Goal: Connect with others: Connect with other users

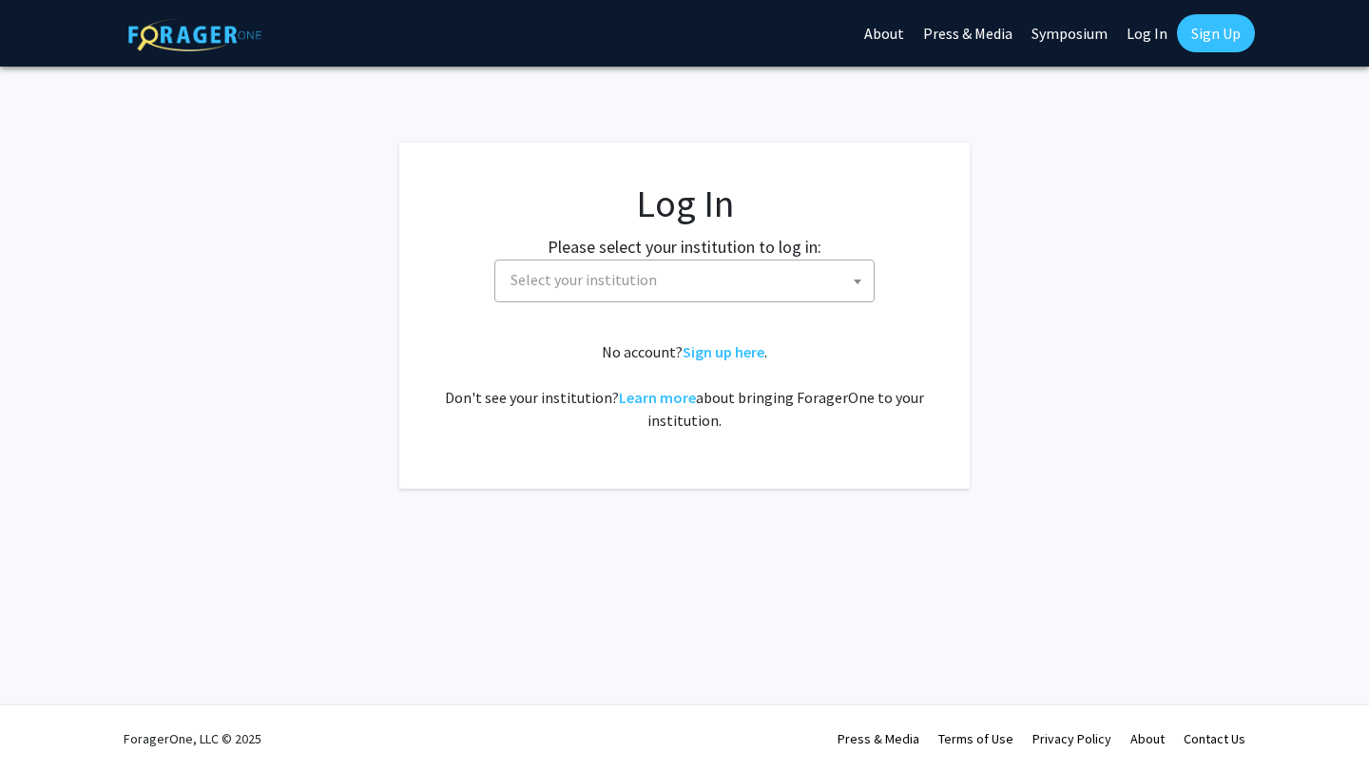
select select
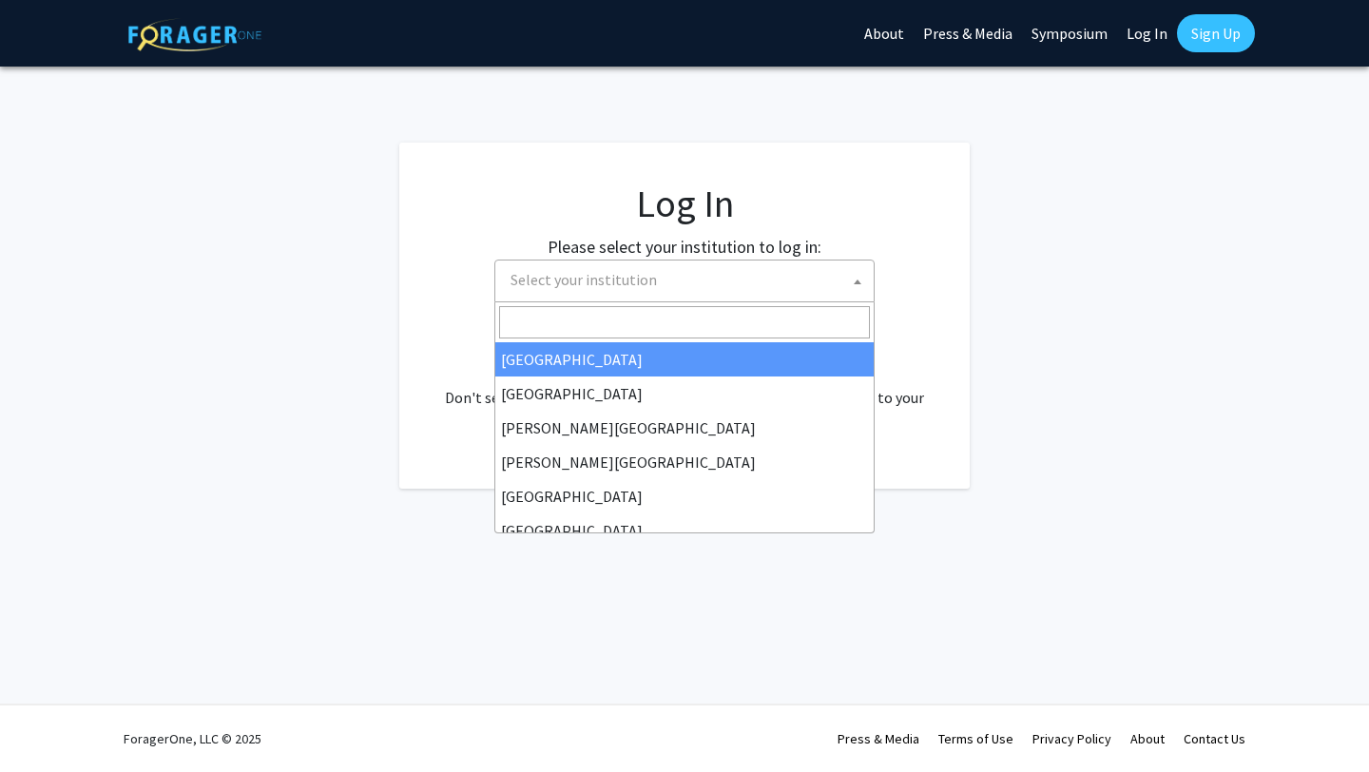
click at [733, 292] on span "Select your institution" at bounding box center [688, 279] width 371 height 39
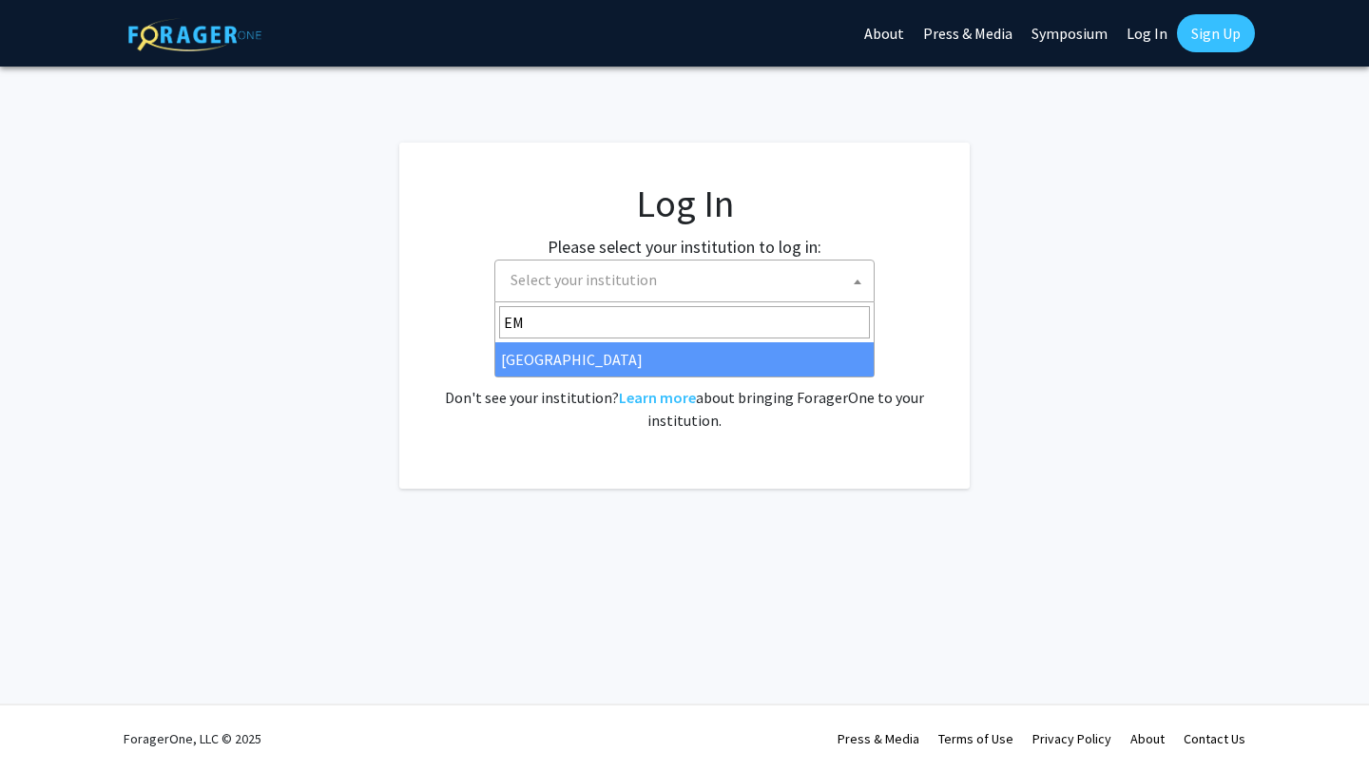
type input "EM"
select select "12"
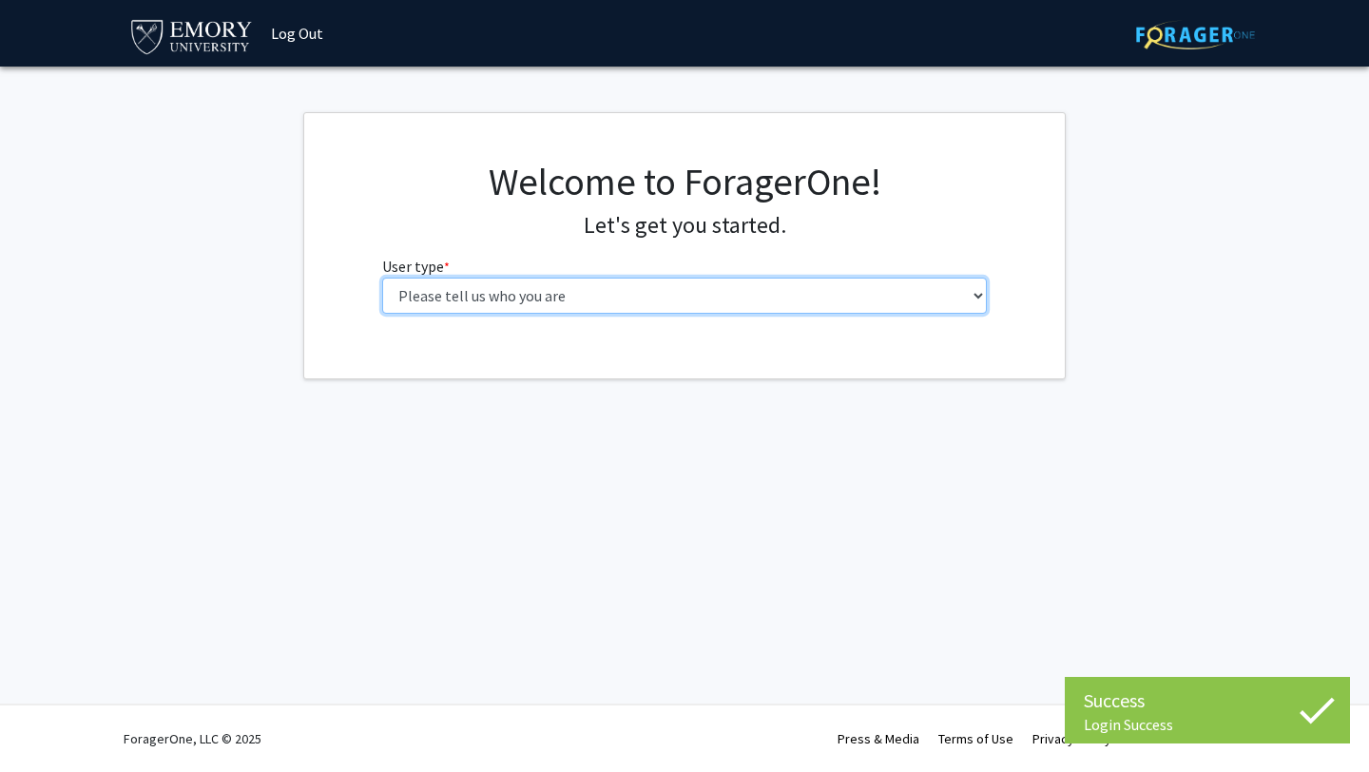
click at [433, 283] on select "Please tell us who you are Undergraduate Student Master's Student Doctoral Cand…" at bounding box center [685, 296] width 606 height 36
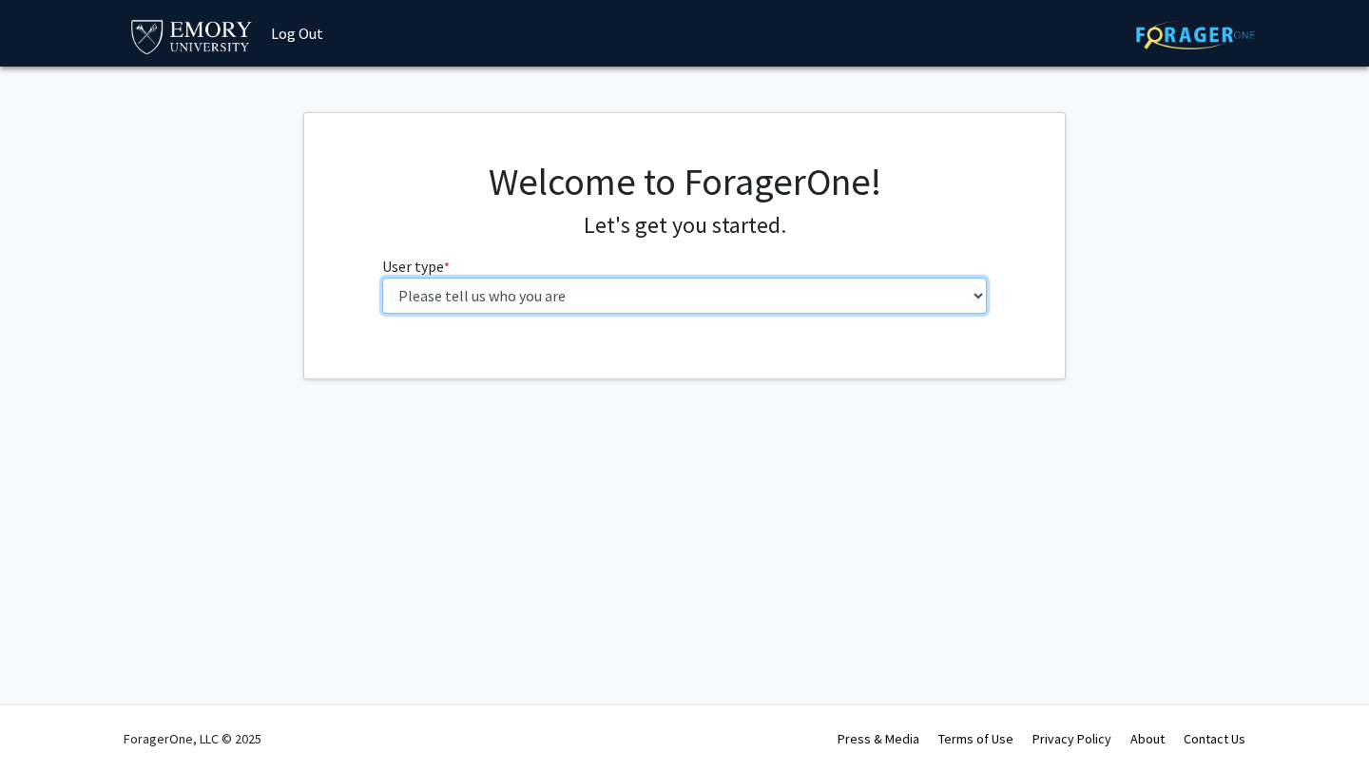
select select "1: undergrad"
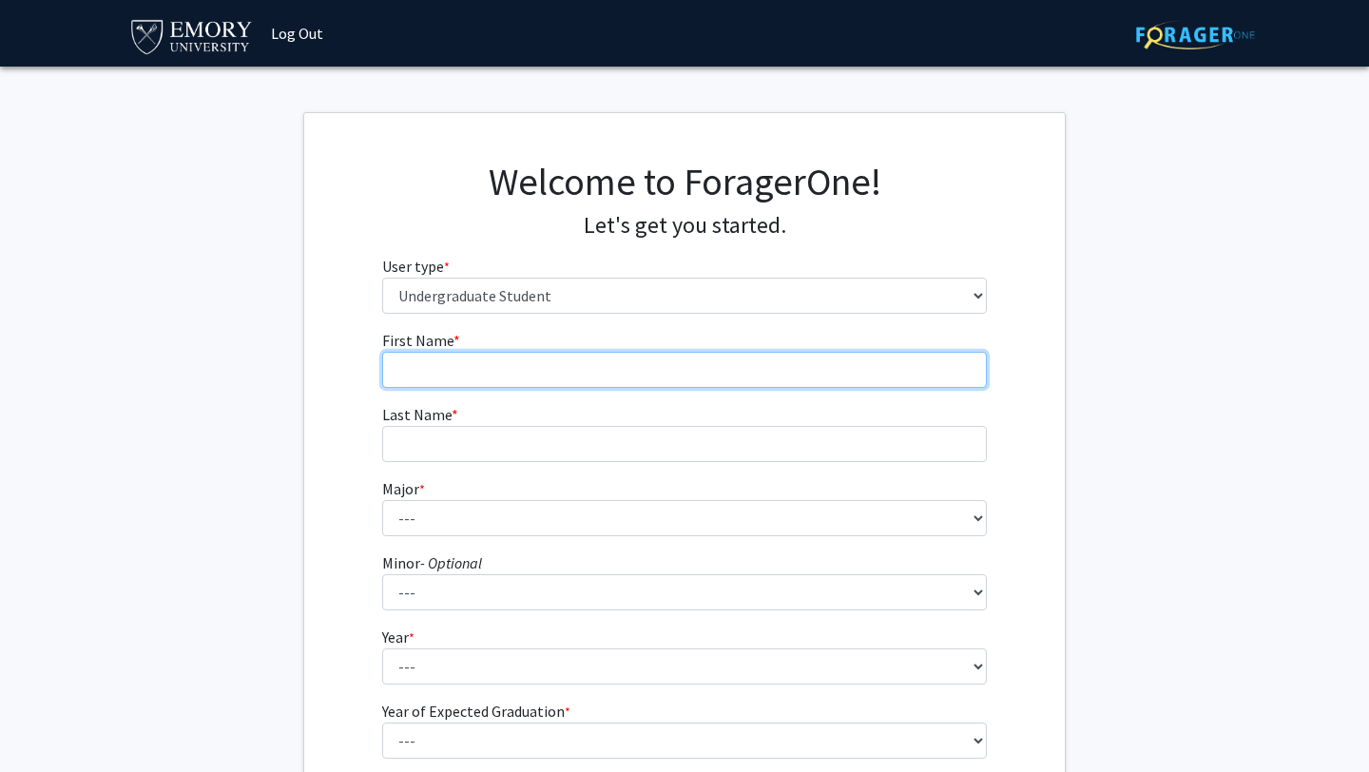
click at [866, 365] on input "First Name * required" at bounding box center [685, 370] width 606 height 36
type input "v"
type input "[PERSON_NAME]"
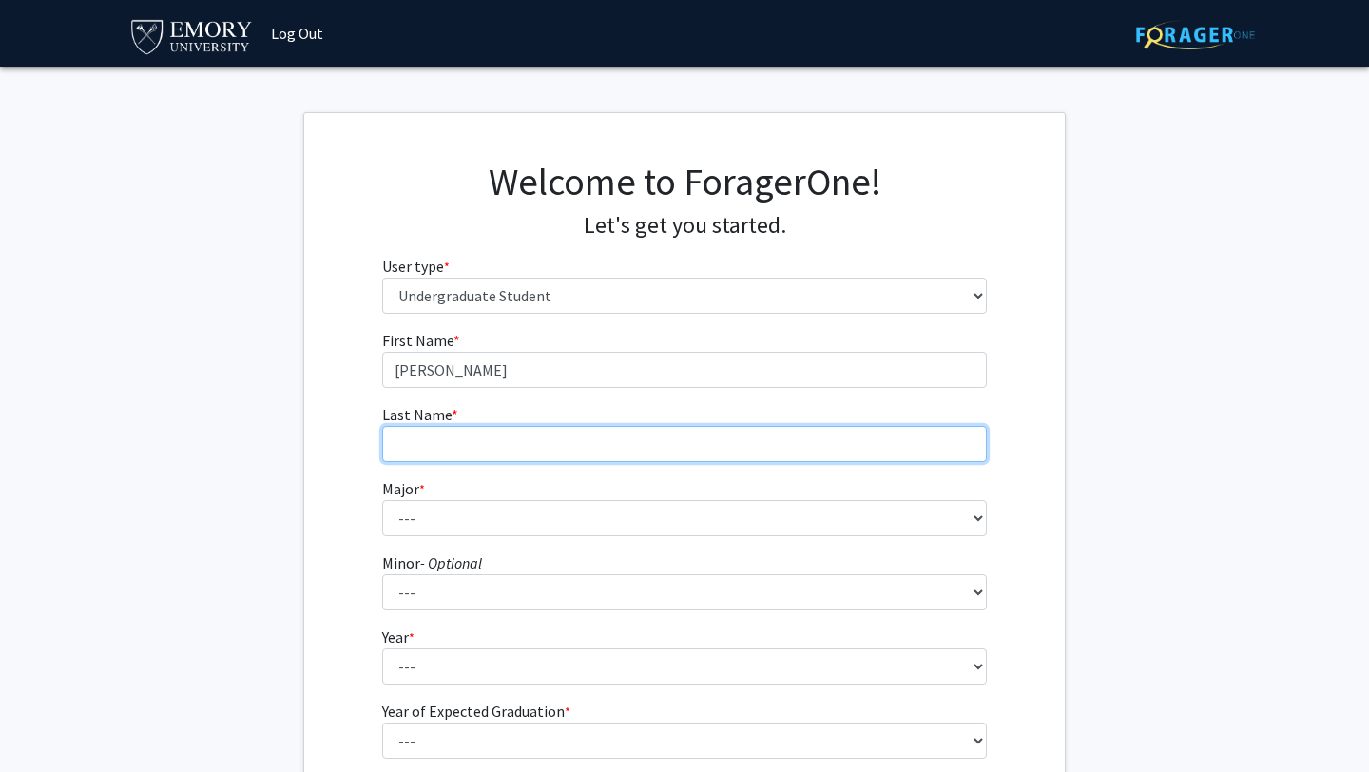
click at [741, 448] on input "Last Name * required" at bounding box center [685, 444] width 606 height 36
type input "[PERSON_NAME]"
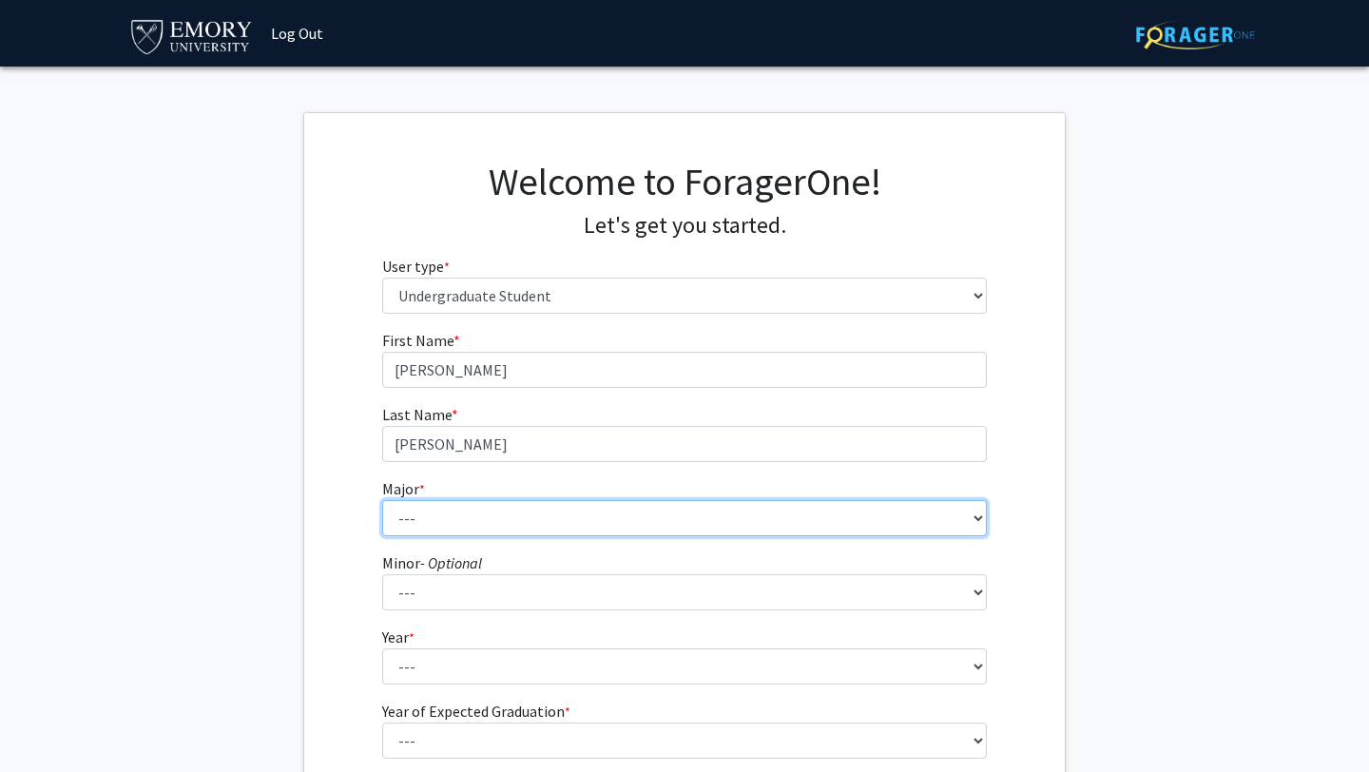
click at [653, 512] on select "--- Accounting African American Studies African Studies American Studies Analyt…" at bounding box center [685, 518] width 606 height 36
select select "56: 1016"
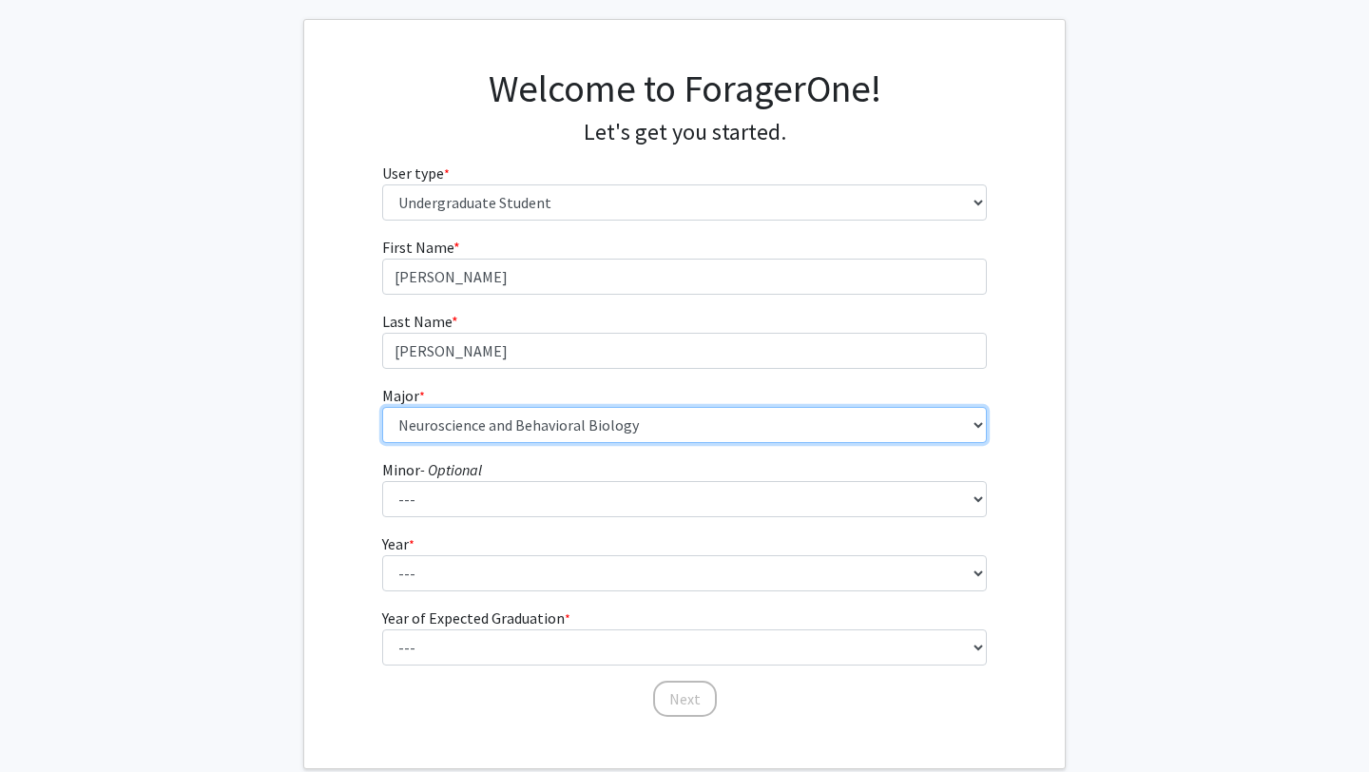
scroll to position [92, 0]
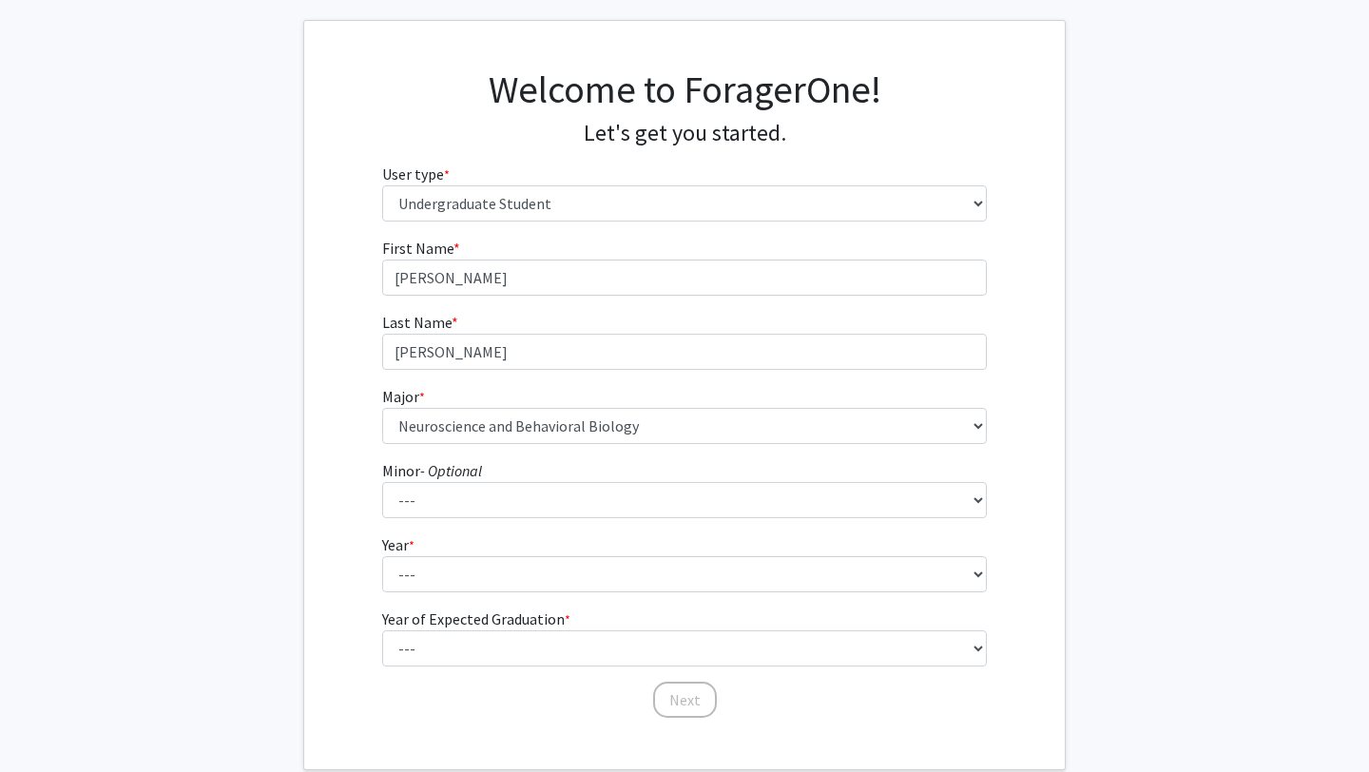
click at [563, 599] on form "First Name * required [PERSON_NAME] Last Name * required [PERSON_NAME] * requir…" at bounding box center [685, 469] width 606 height 464
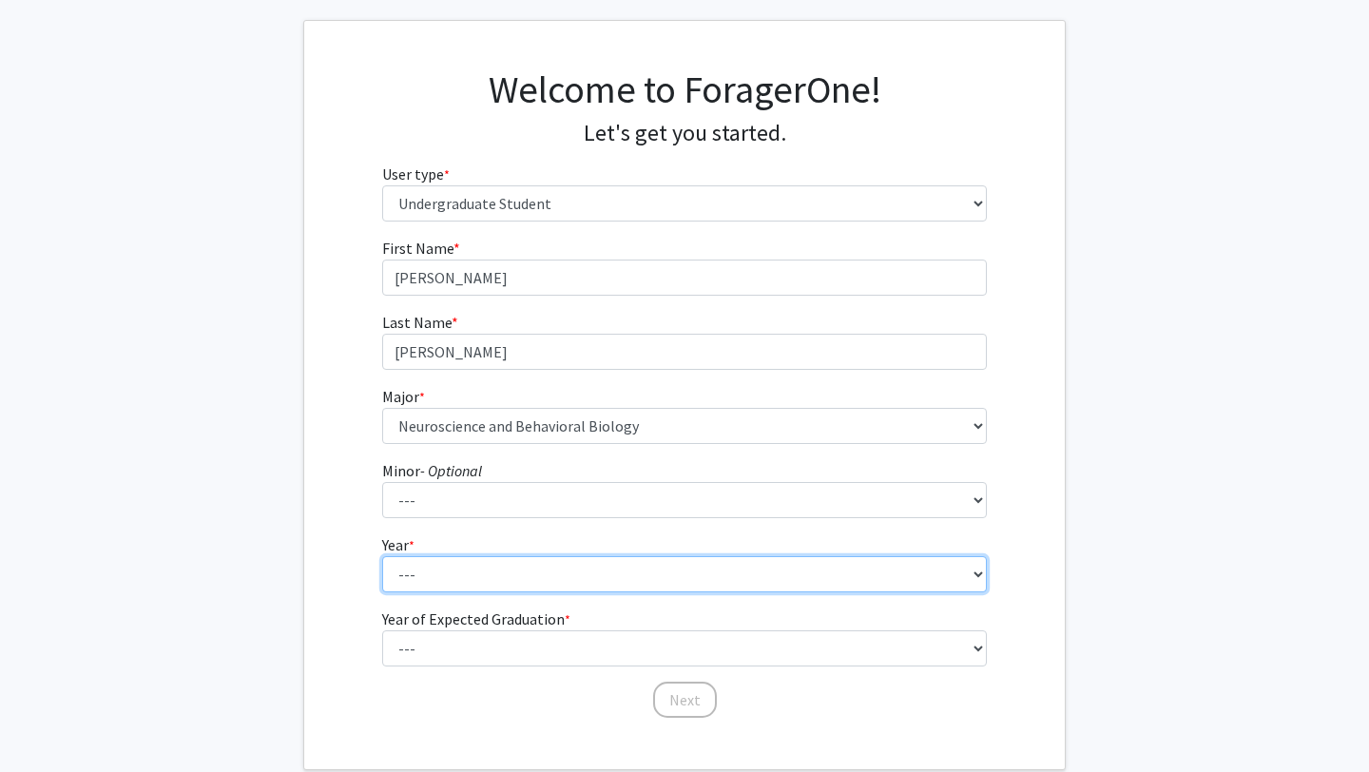
click at [561, 579] on select "--- First-year Sophomore Junior Senior Postbaccalaureate Certificate" at bounding box center [685, 574] width 606 height 36
select select "2: sophomore"
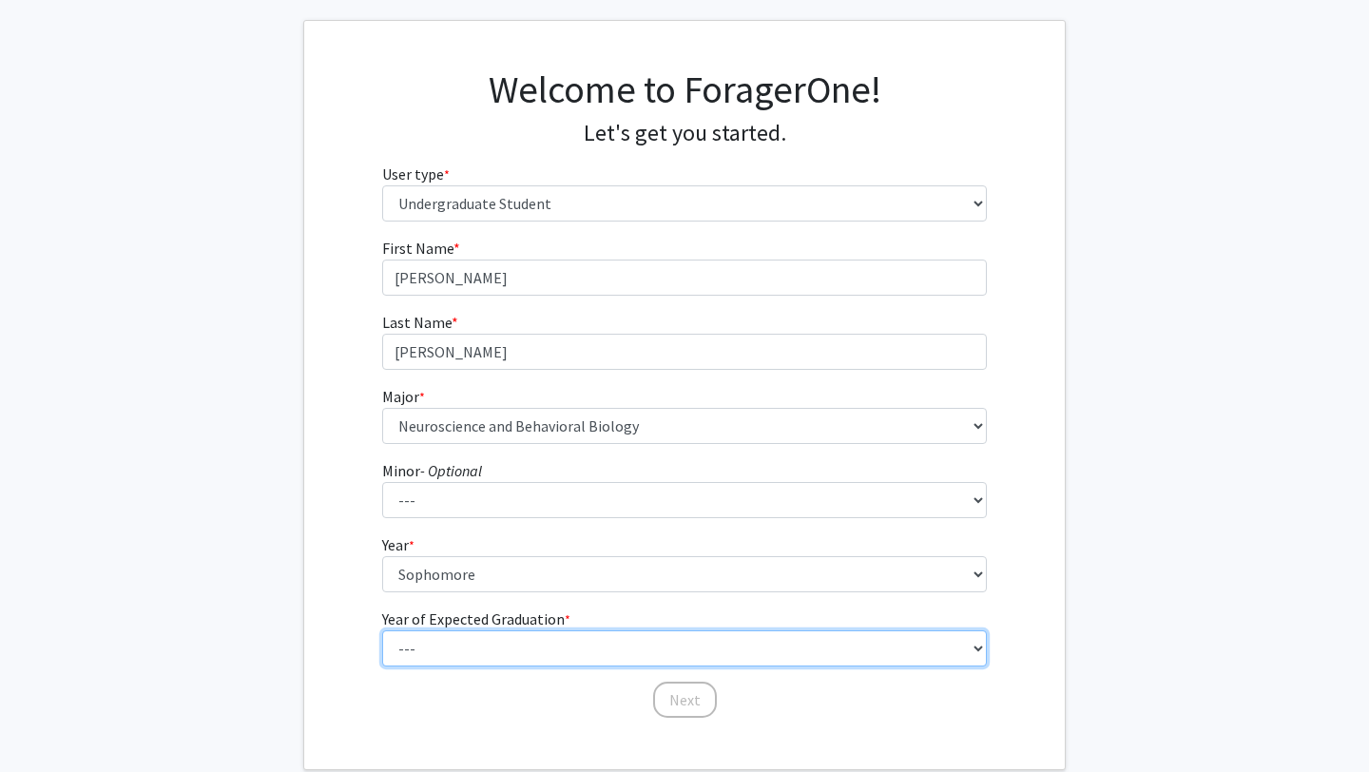
click at [542, 644] on select "--- 2025 2026 2027 2028 2029 2030 2031 2032 2033 2034" at bounding box center [685, 648] width 606 height 36
select select "4: 2028"
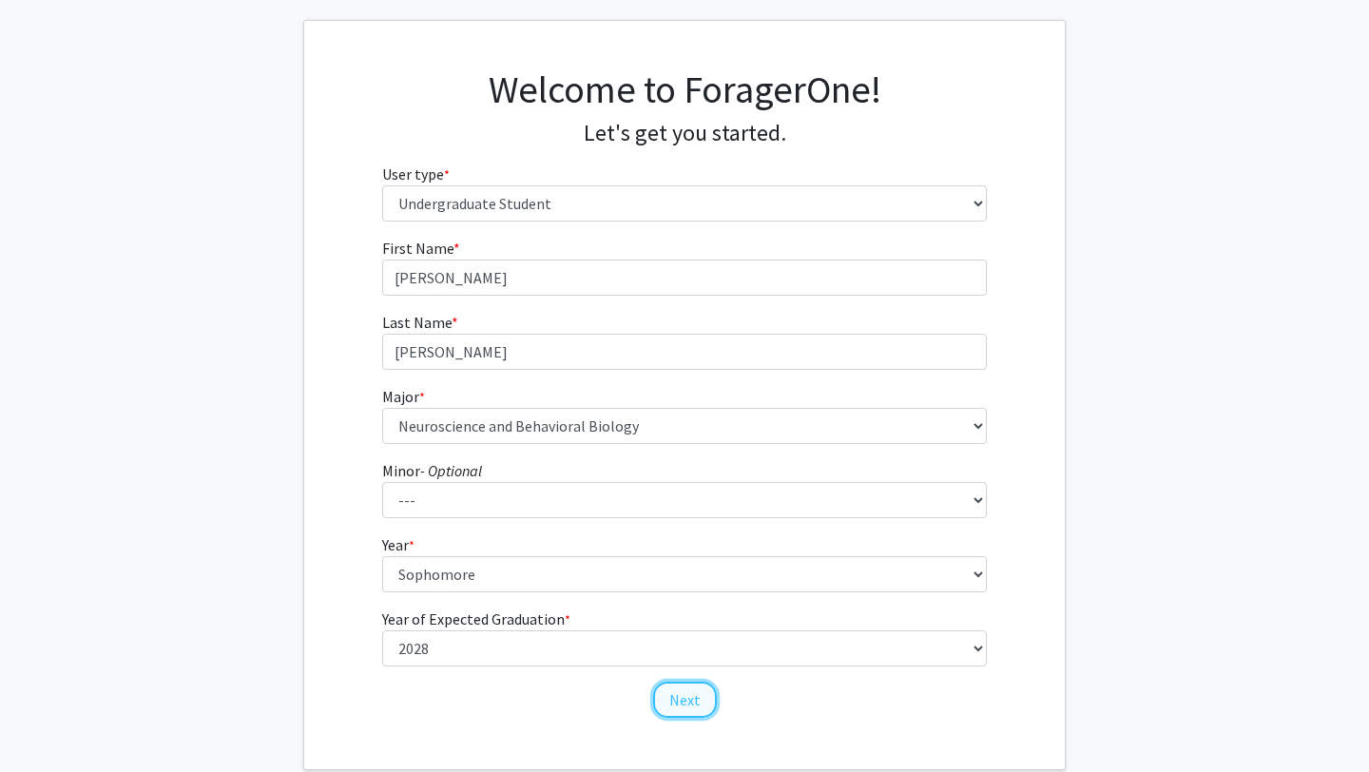
click at [686, 706] on button "Next" at bounding box center [685, 700] width 64 height 36
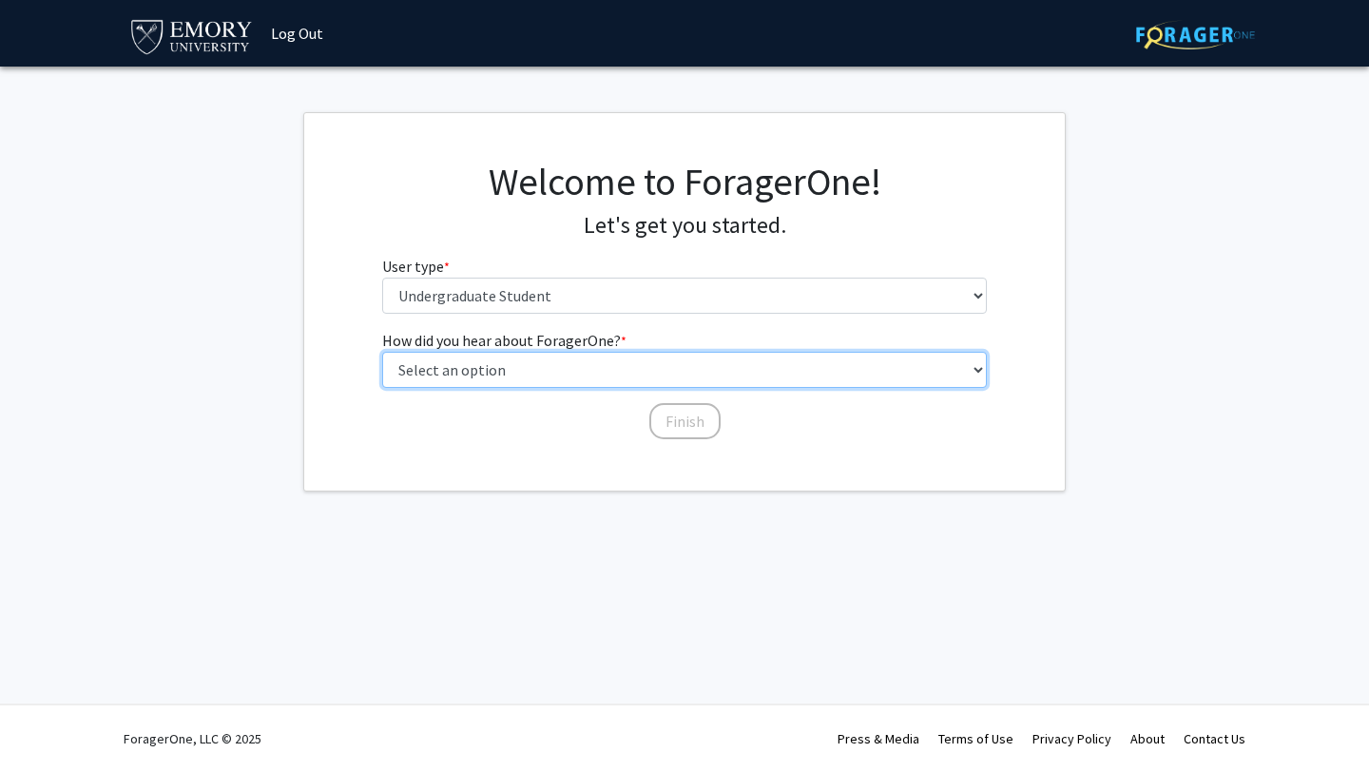
click at [521, 359] on select "Select an option Peer/student recommendation Faculty/staff recommendation Unive…" at bounding box center [685, 370] width 606 height 36
select select "3: university_website"
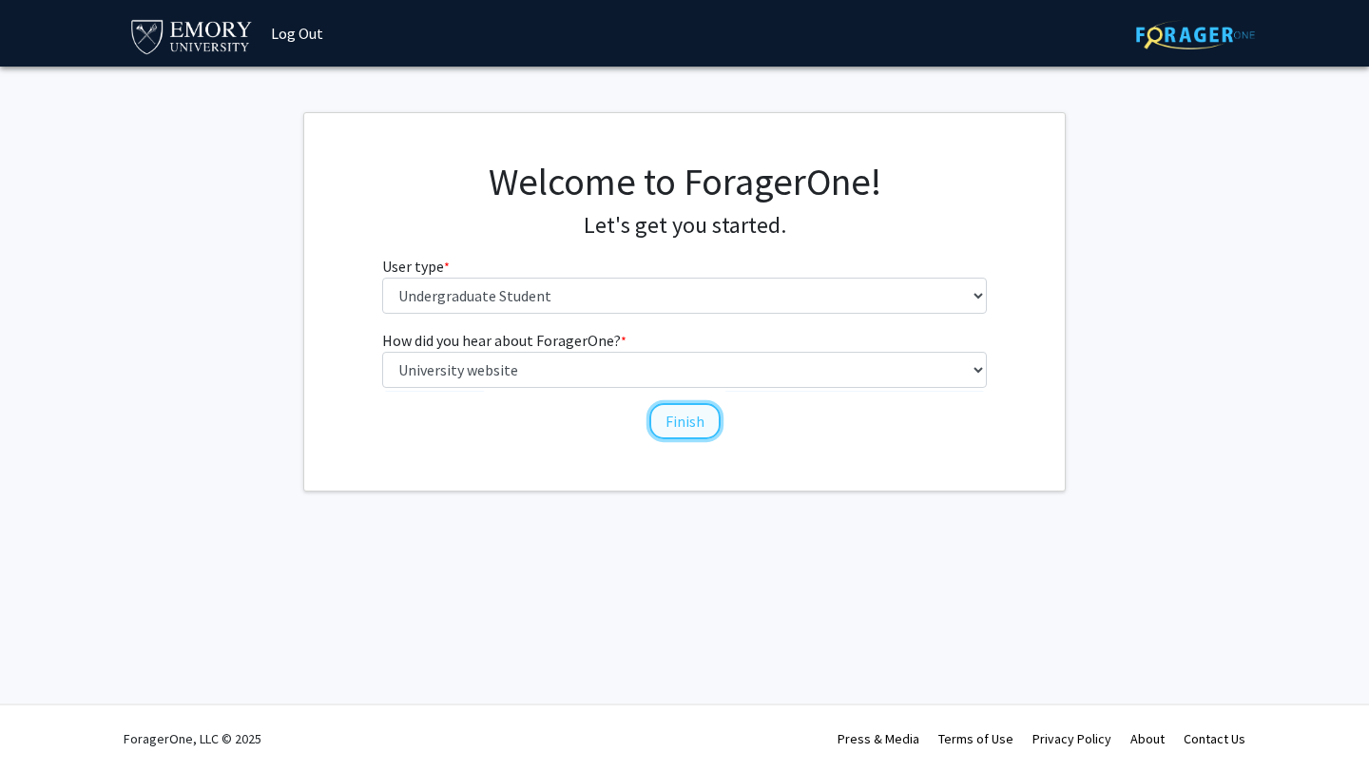
click at [679, 420] on button "Finish" at bounding box center [684, 421] width 71 height 36
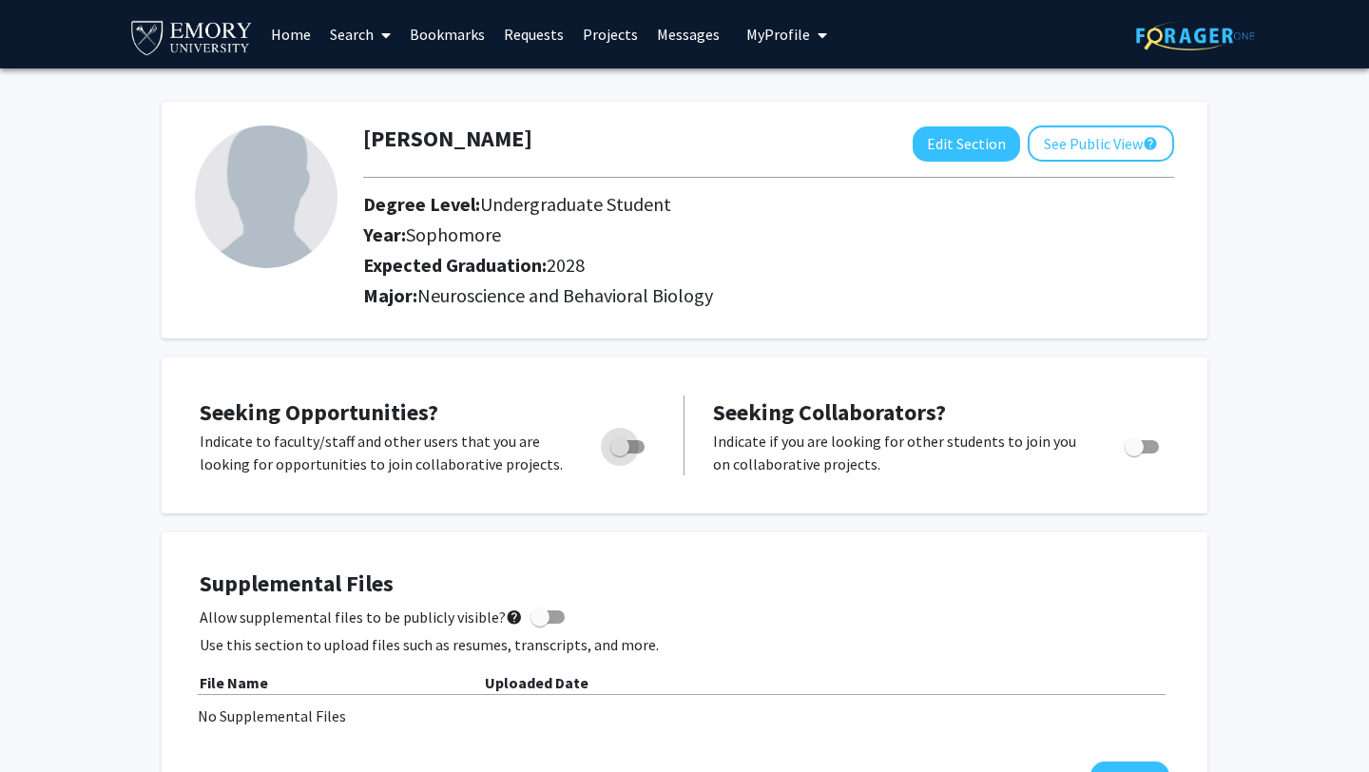
click at [639, 444] on span "Toggle" at bounding box center [627, 446] width 34 height 13
click at [620, 453] on input "Are you actively seeking opportunities?" at bounding box center [619, 453] width 1 height 1
checkbox input "true"
click at [382, 34] on icon at bounding box center [386, 35] width 10 height 15
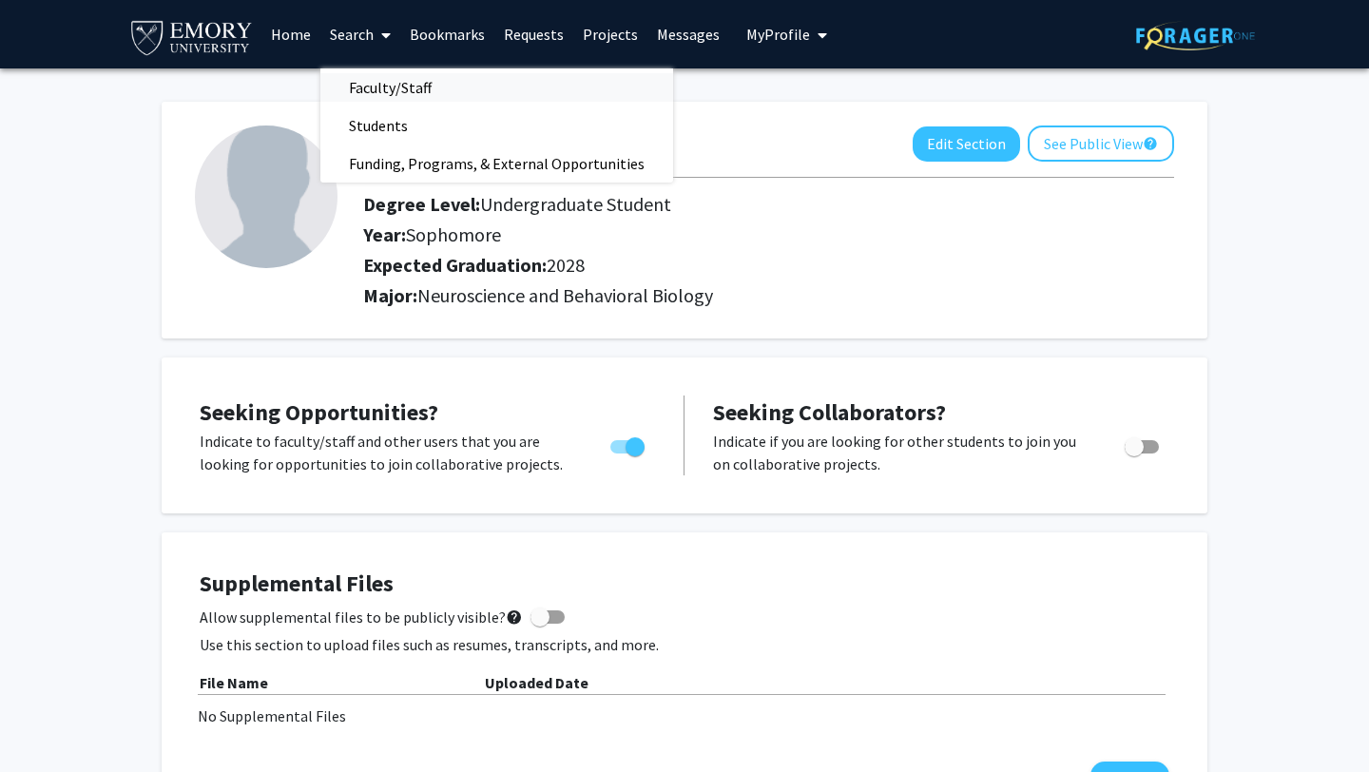
click at [382, 86] on span "Faculty/Staff" at bounding box center [390, 87] width 140 height 38
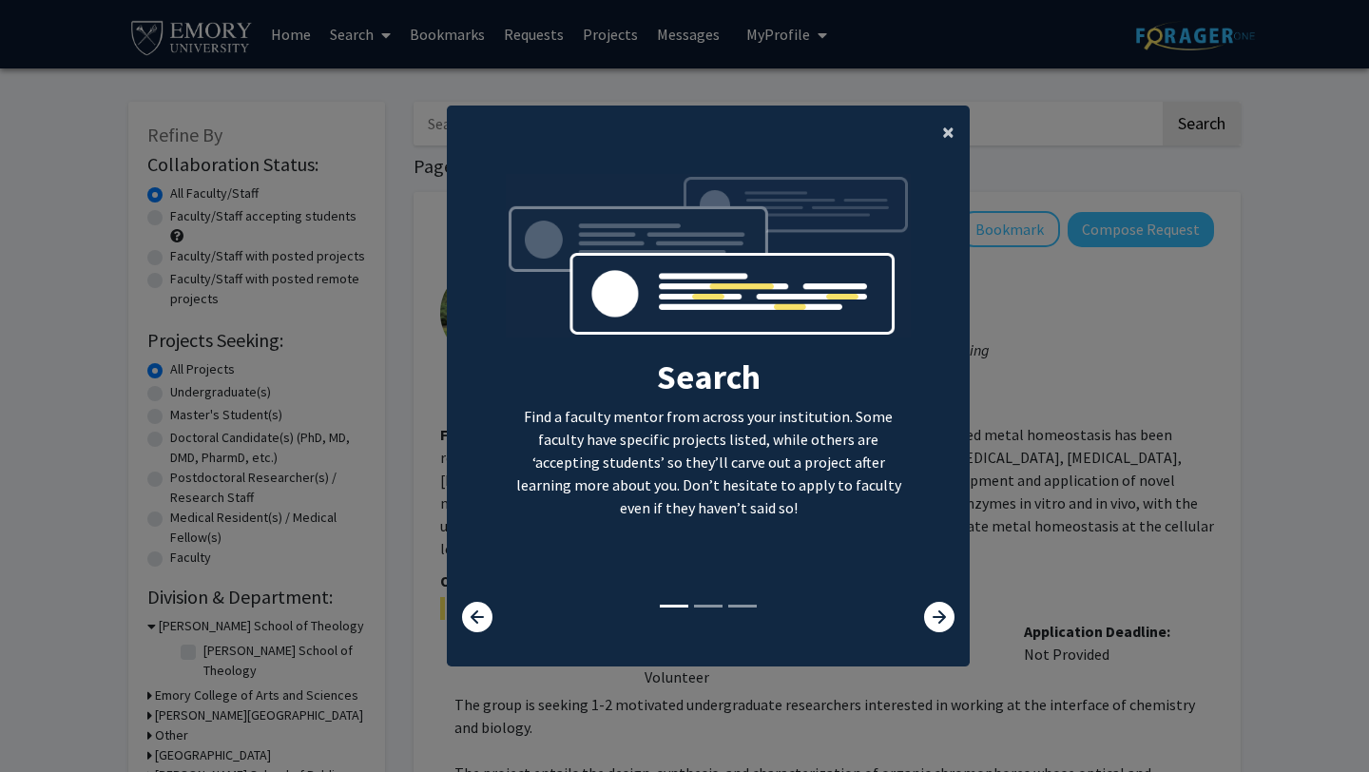
click at [936, 133] on button "×" at bounding box center [948, 132] width 43 height 53
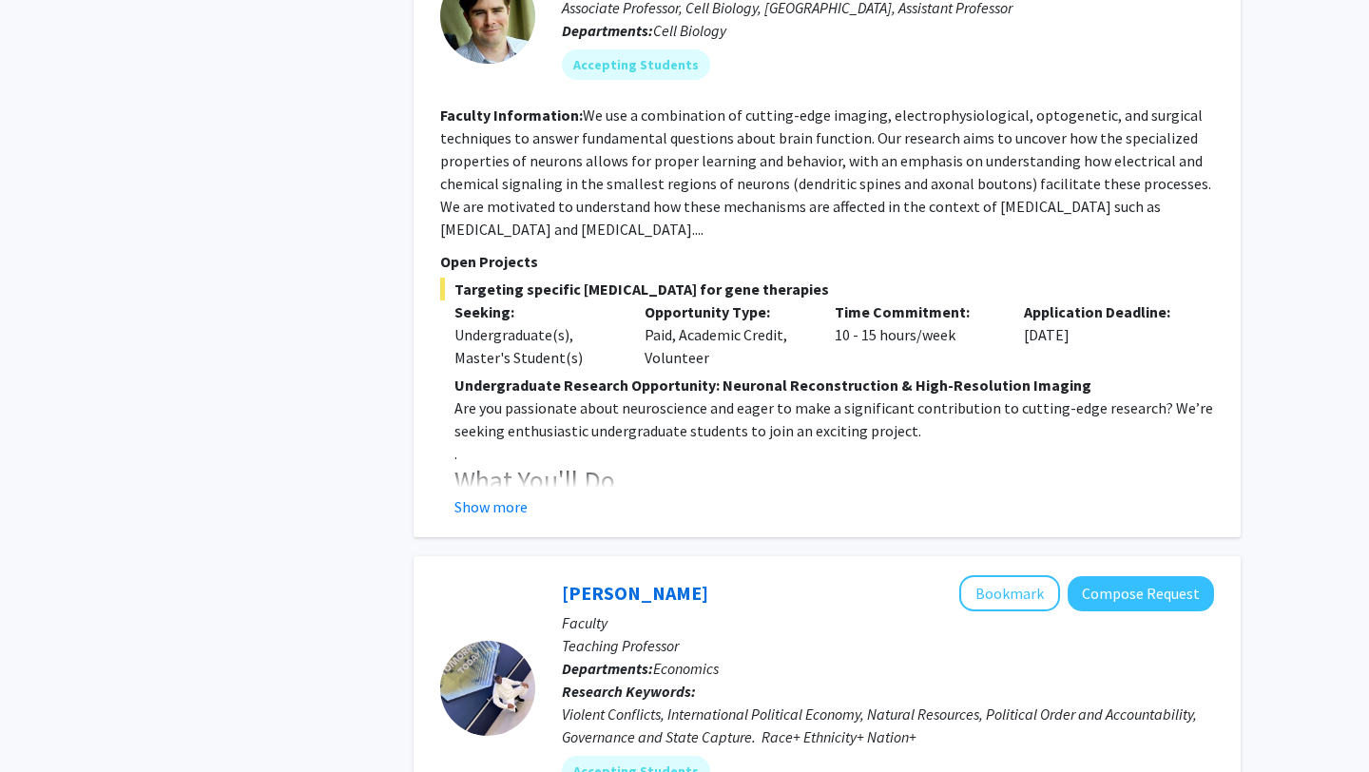
scroll to position [964, 0]
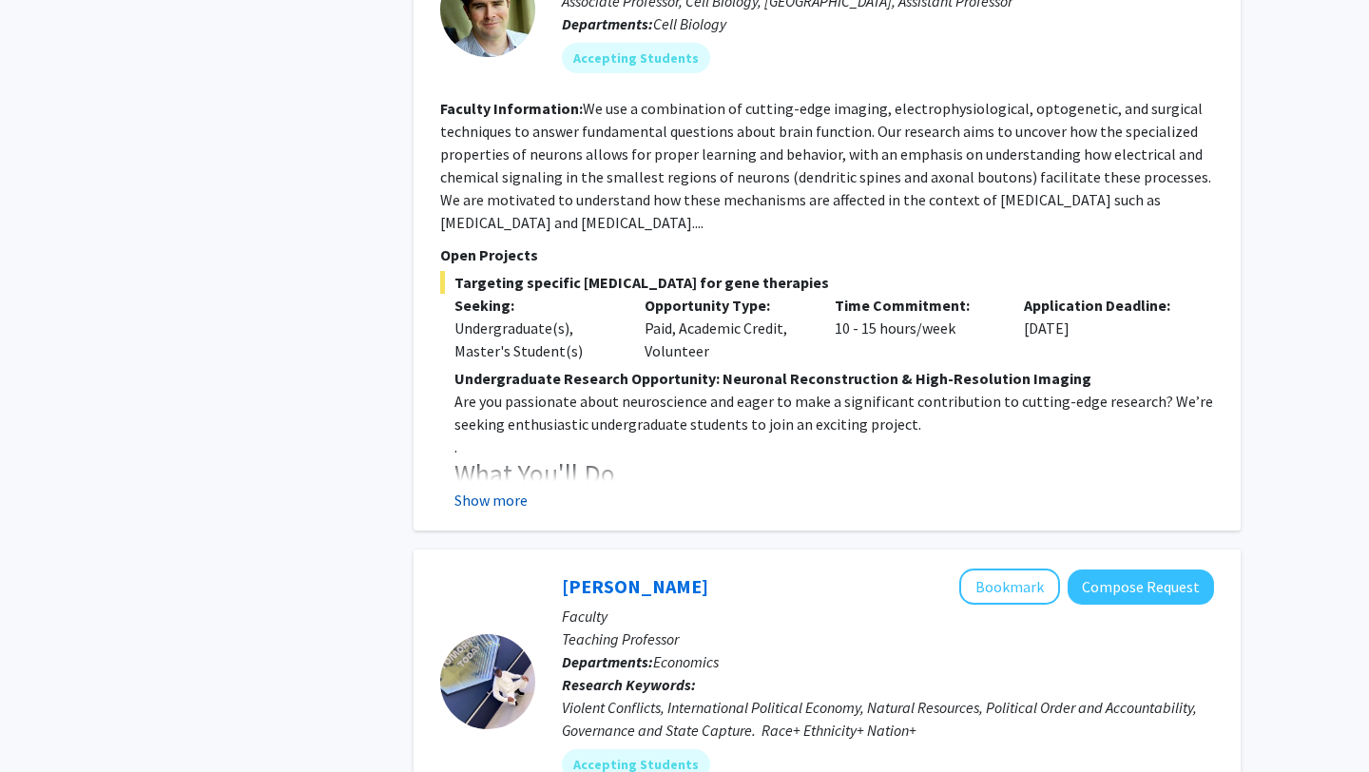
click at [502, 489] on button "Show more" at bounding box center [490, 500] width 73 height 23
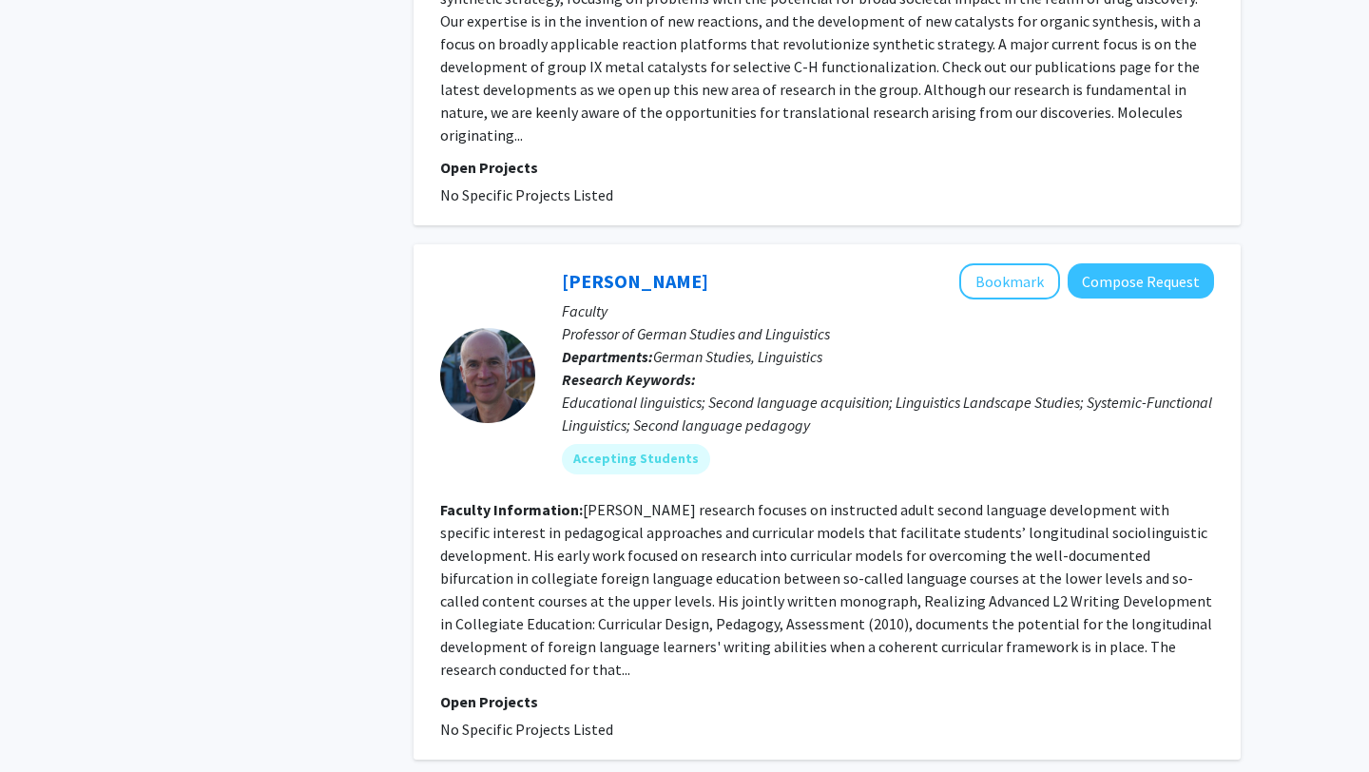
scroll to position [5929, 0]
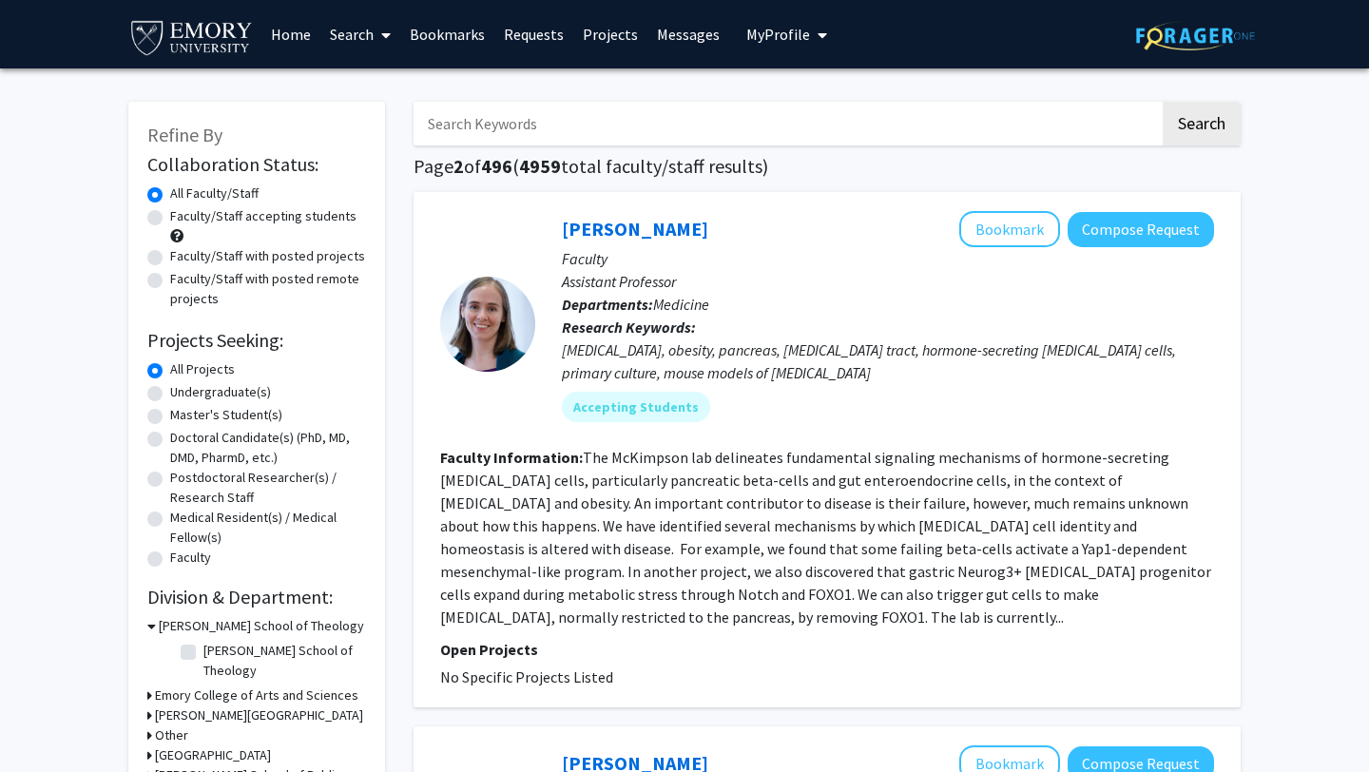
click at [170, 218] on label "Faculty/Staff accepting students" at bounding box center [263, 216] width 186 height 20
click at [170, 218] on input "Faculty/Staff accepting students" at bounding box center [176, 212] width 12 height 12
radio input "true"
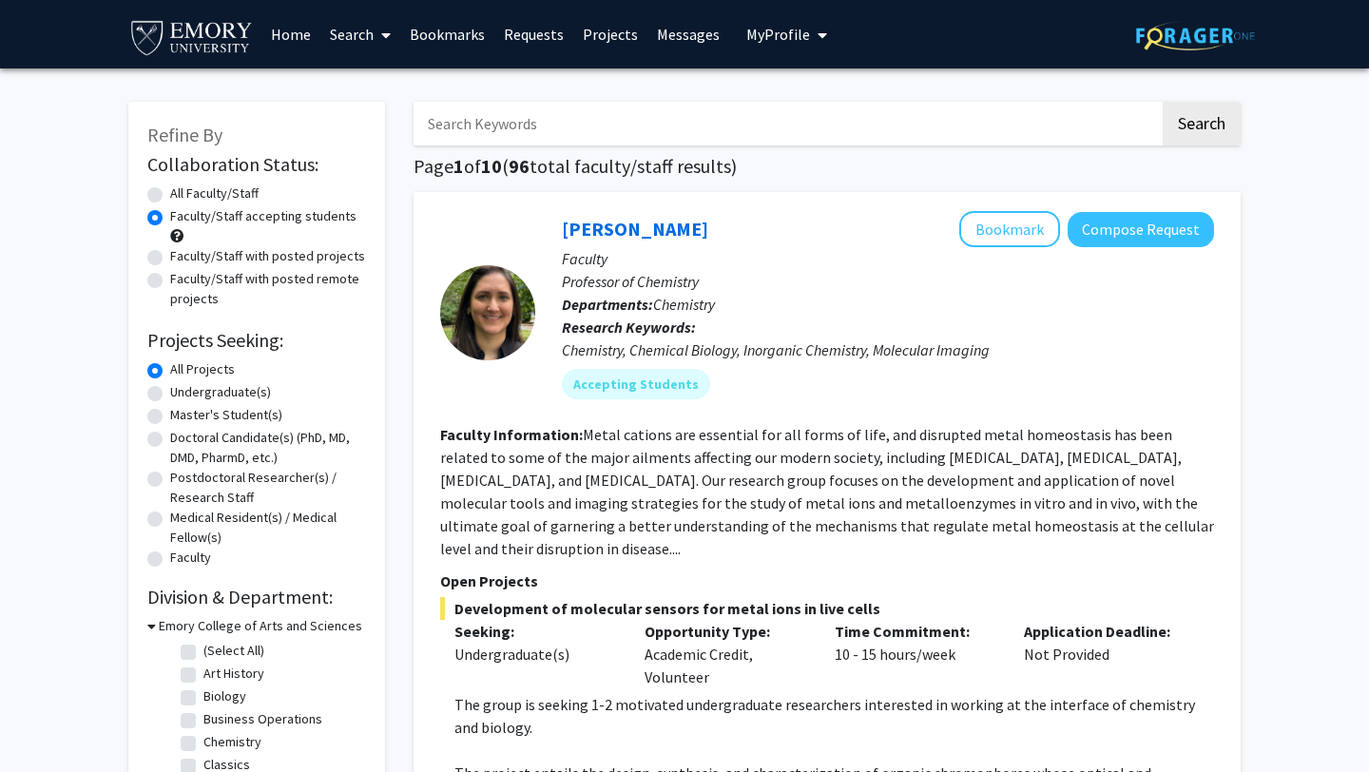
click at [170, 255] on label "Faculty/Staff with posted projects" at bounding box center [267, 256] width 195 height 20
click at [170, 255] on input "Faculty/Staff with posted projects" at bounding box center [176, 252] width 12 height 12
radio input "true"
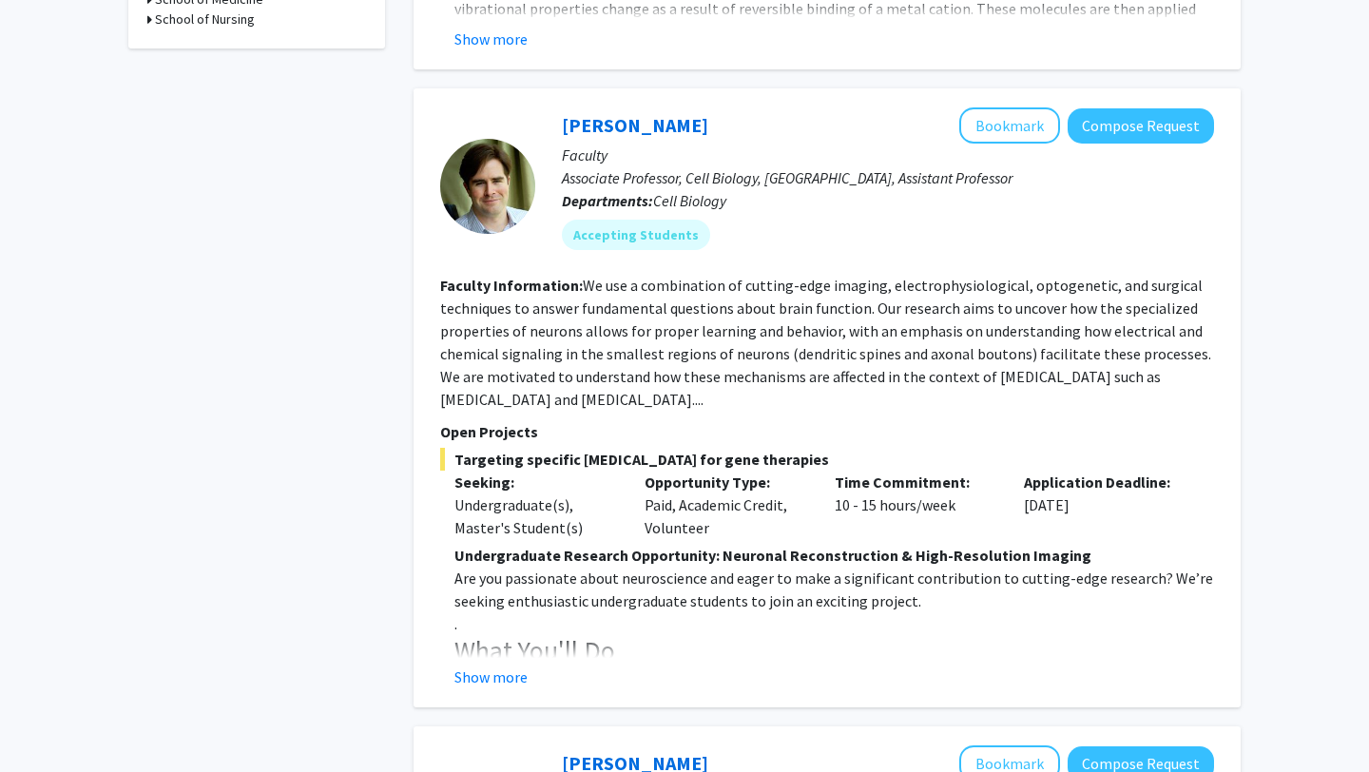
scroll to position [784, 0]
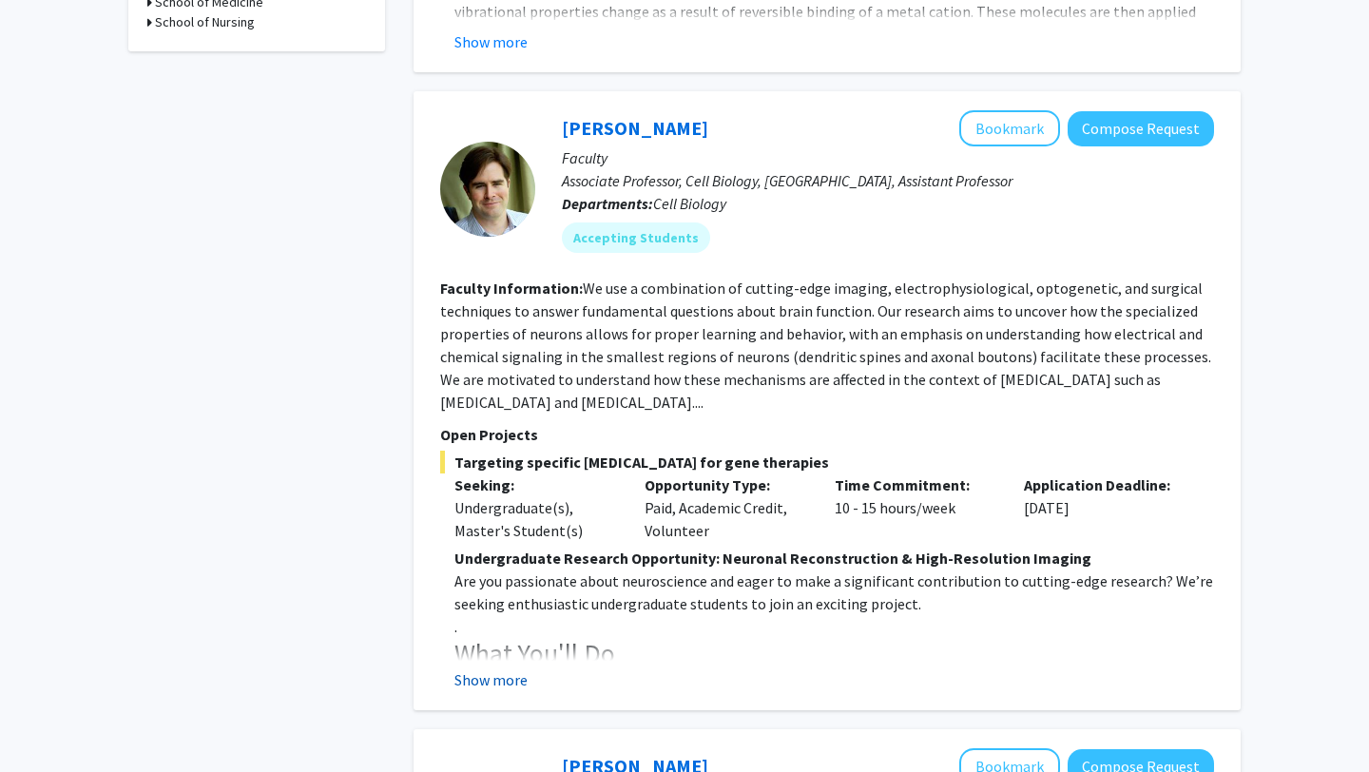
click at [511, 668] on button "Show more" at bounding box center [490, 679] width 73 height 23
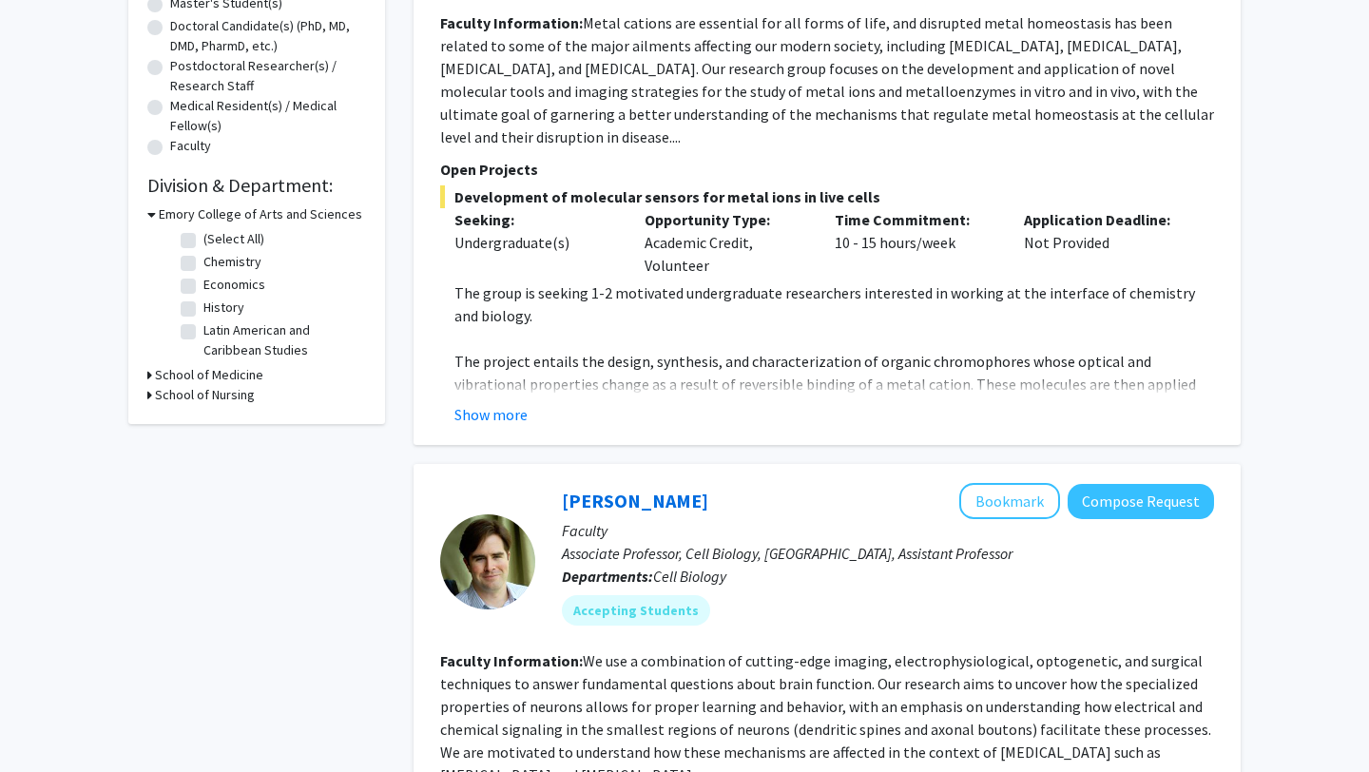
scroll to position [414, 0]
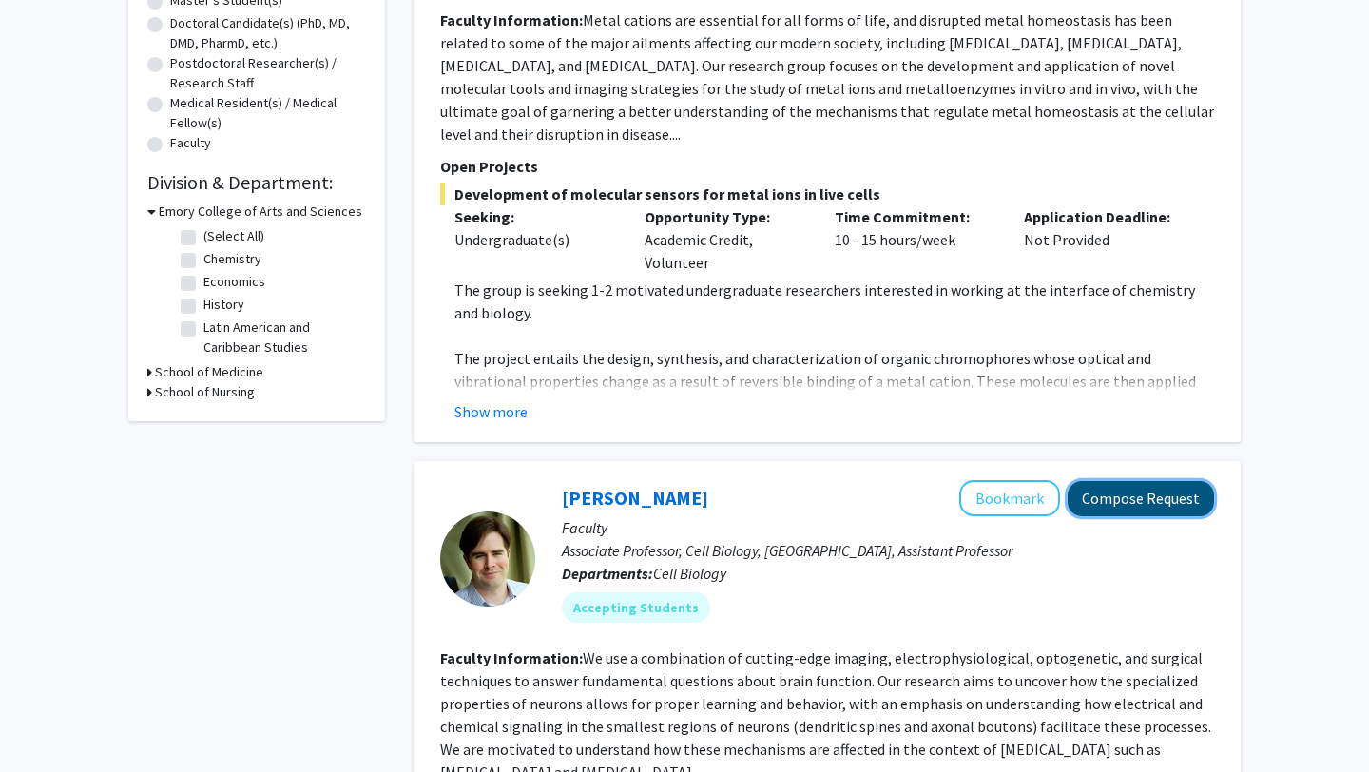
click at [1183, 482] on button "Compose Request" at bounding box center [1141, 498] width 146 height 35
